Goal: Information Seeking & Learning: Learn about a topic

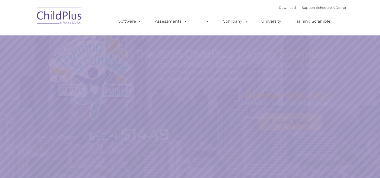
select select "MEDIUM"
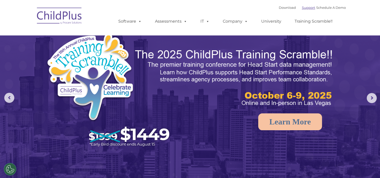
click at [303, 7] on link "Support" at bounding box center [308, 8] width 13 height 4
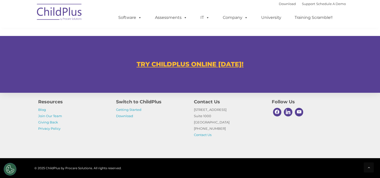
scroll to position [292, 0]
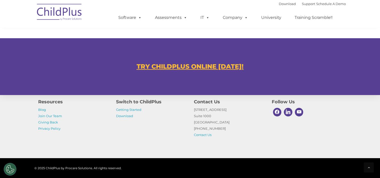
click at [191, 64] on u "TRY CHILDPLUS ONLINE [DATE]!" at bounding box center [190, 67] width 107 height 8
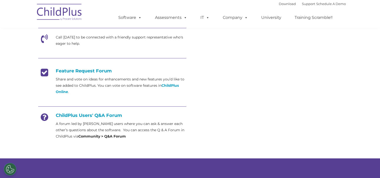
scroll to position [173, 0]
